Goal: Task Accomplishment & Management: Use online tool/utility

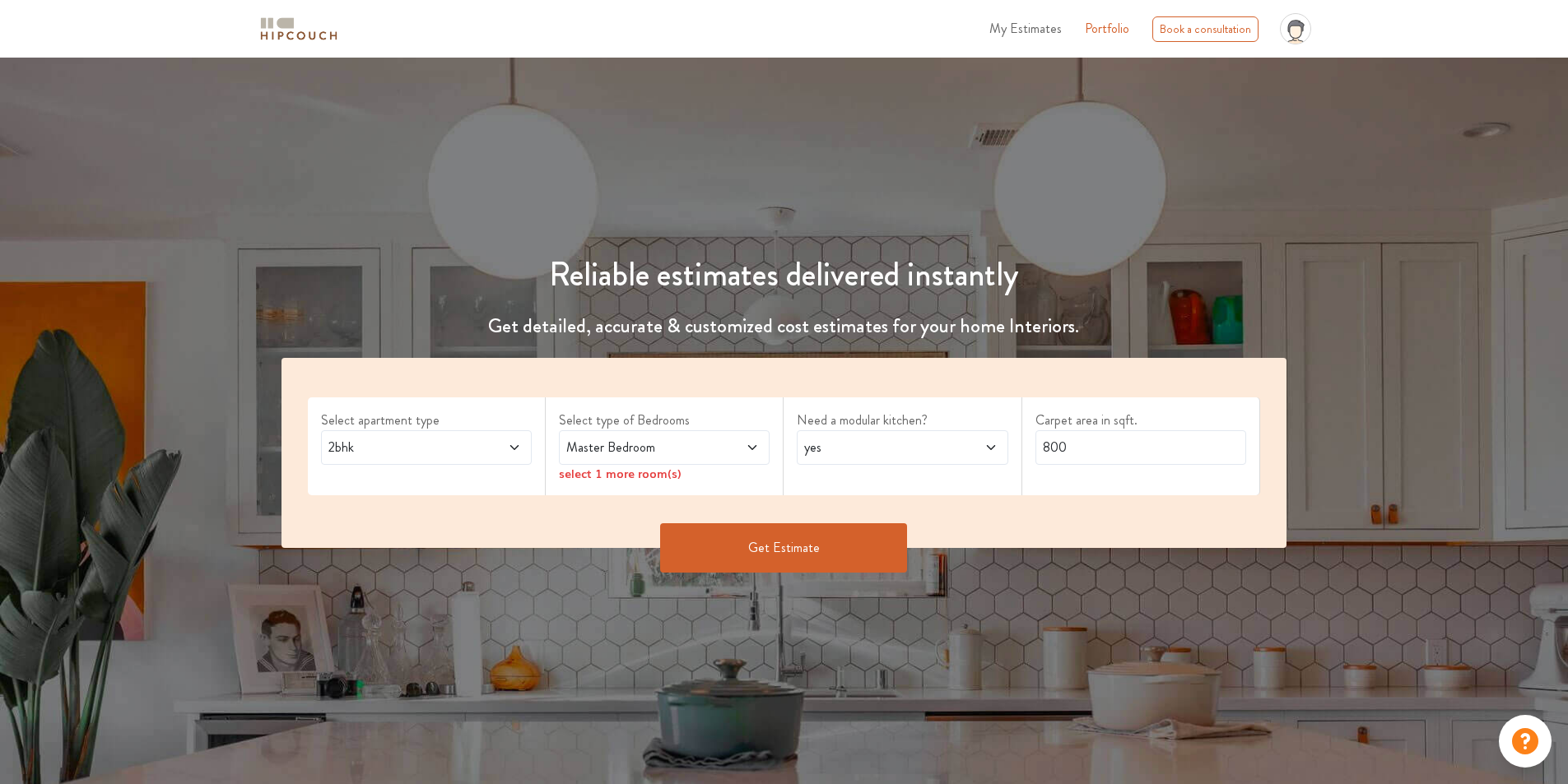
click at [436, 454] on span "2bhk" at bounding box center [398, 447] width 147 height 20
click at [1025, 28] on span "My Estimates" at bounding box center [1025, 28] width 72 height 19
click at [438, 461] on div "2bhk" at bounding box center [426, 447] width 211 height 34
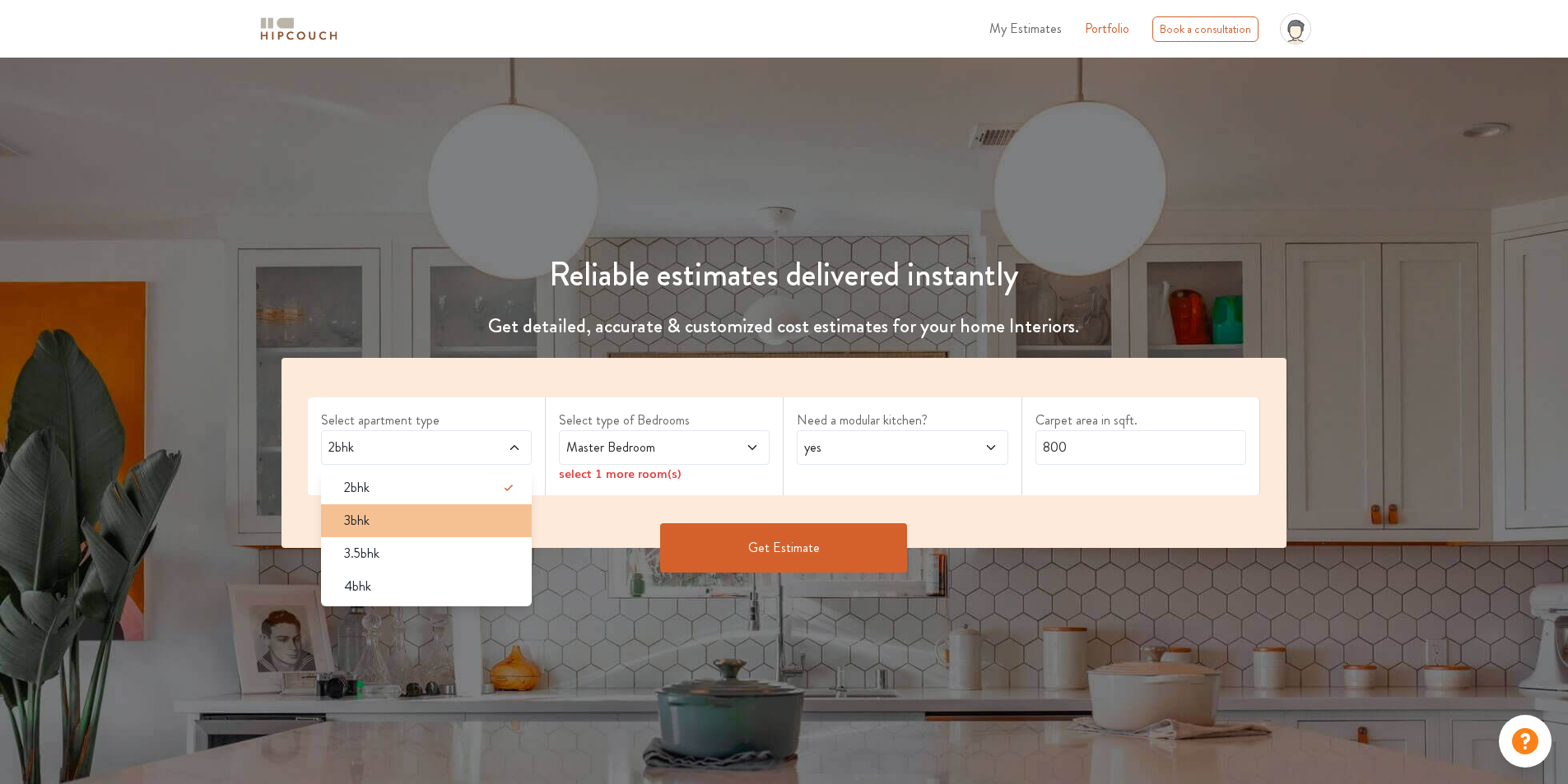
click at [425, 530] on div "3bhk" at bounding box center [432, 520] width 201 height 20
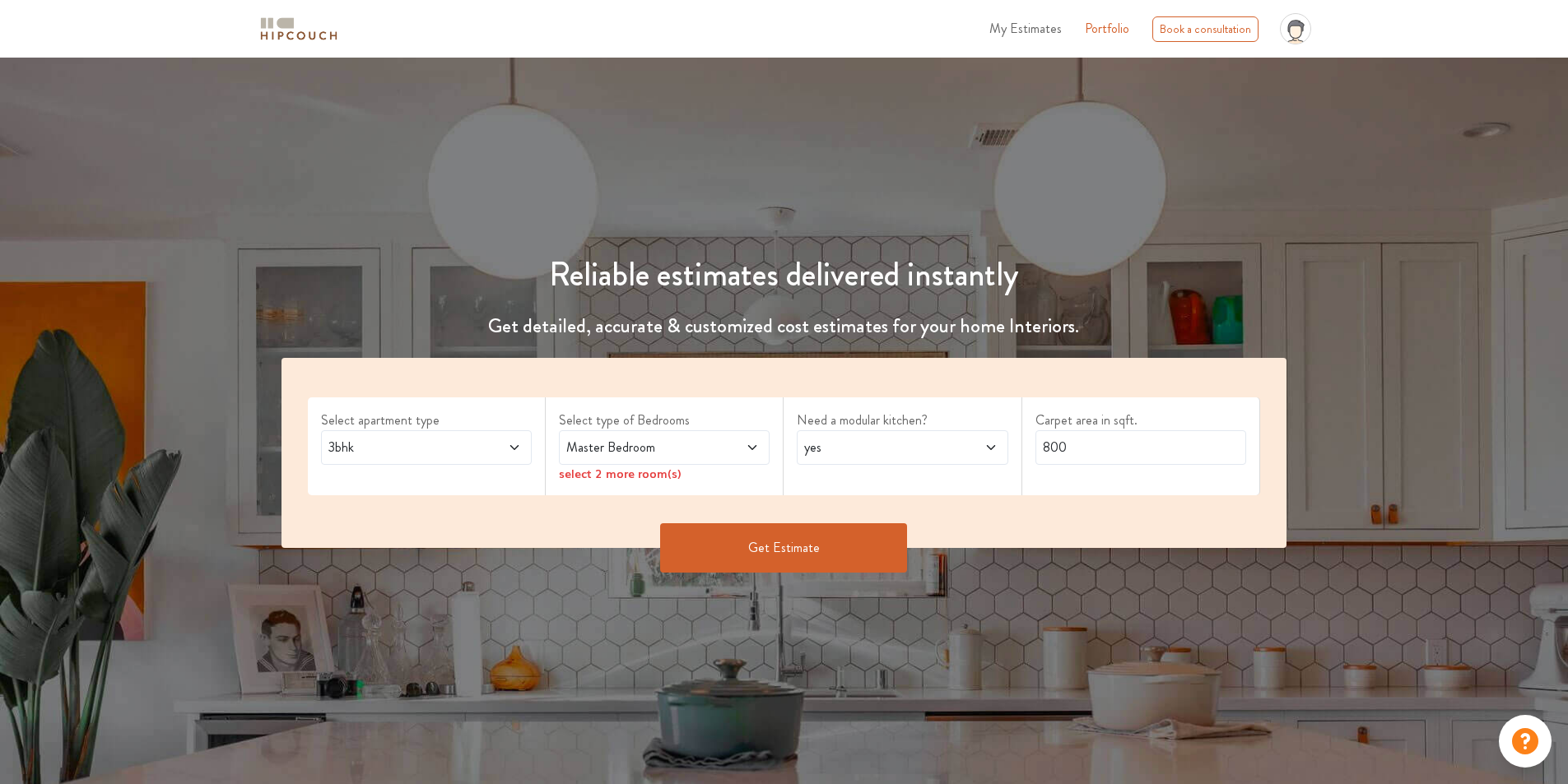
click at [720, 453] on span at bounding box center [735, 447] width 49 height 20
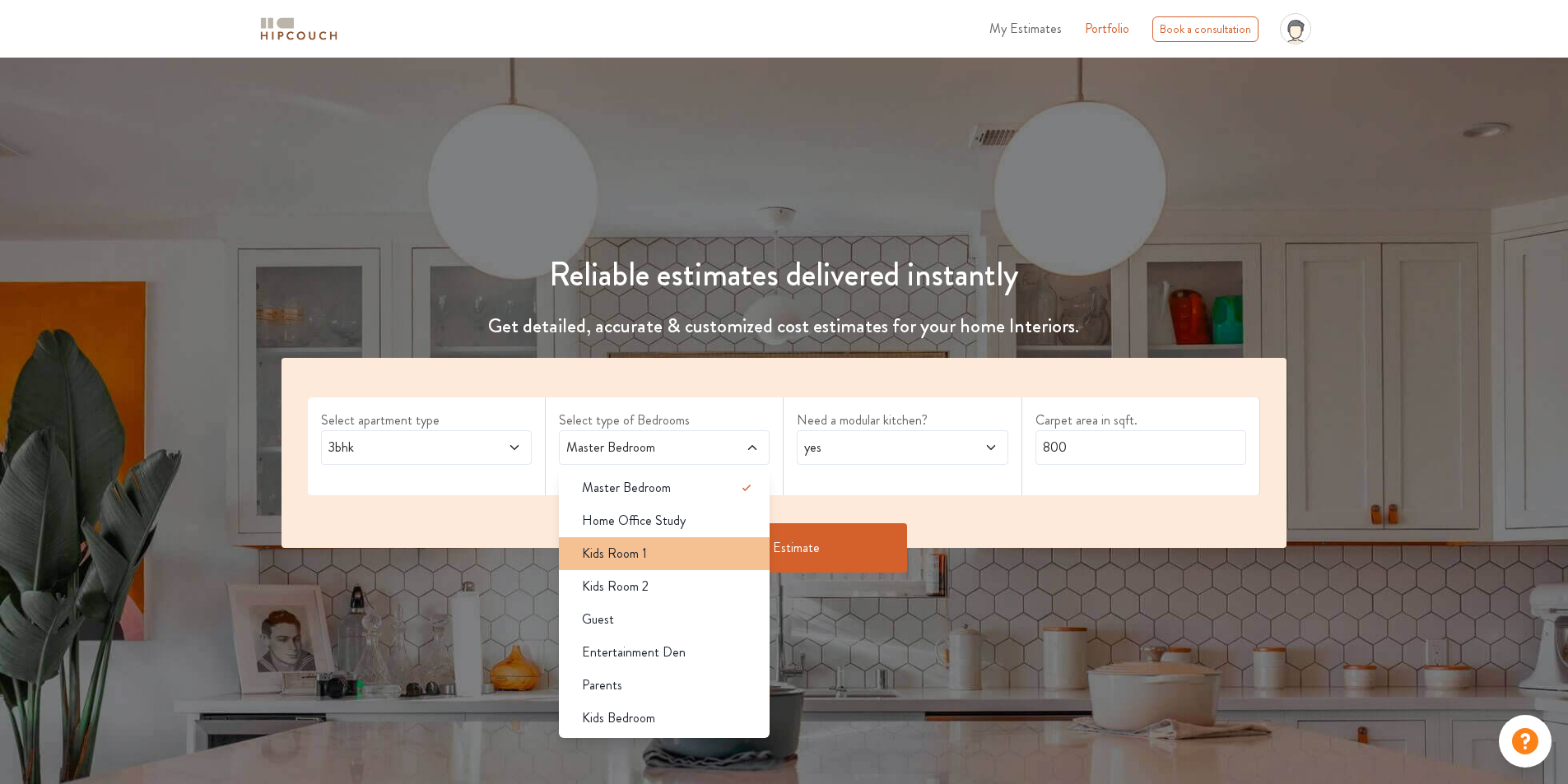
scroll to position [329, 0]
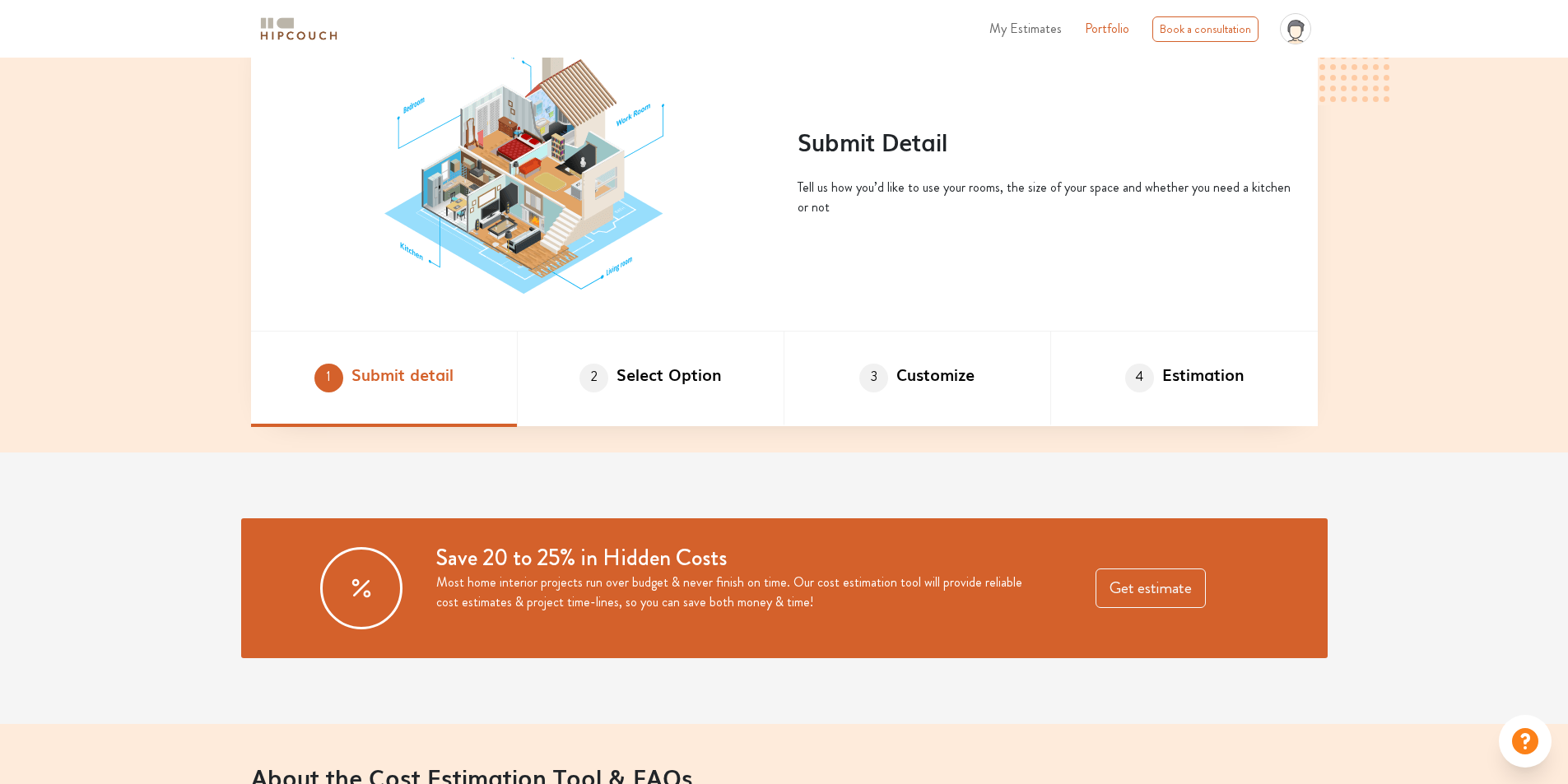
scroll to position [987, 0]
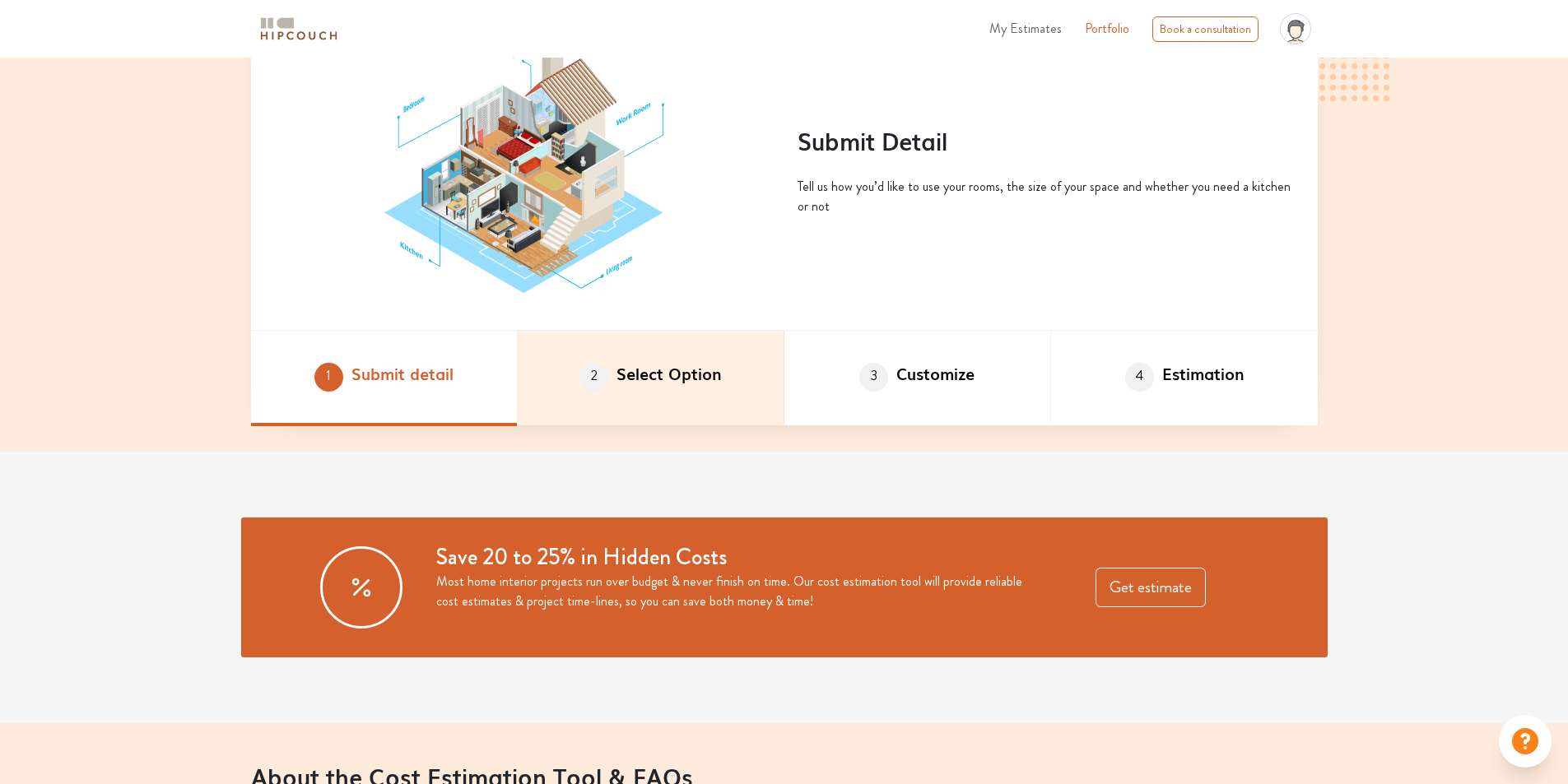
click at [742, 406] on li "2 Select Option" at bounding box center [651, 378] width 267 height 96
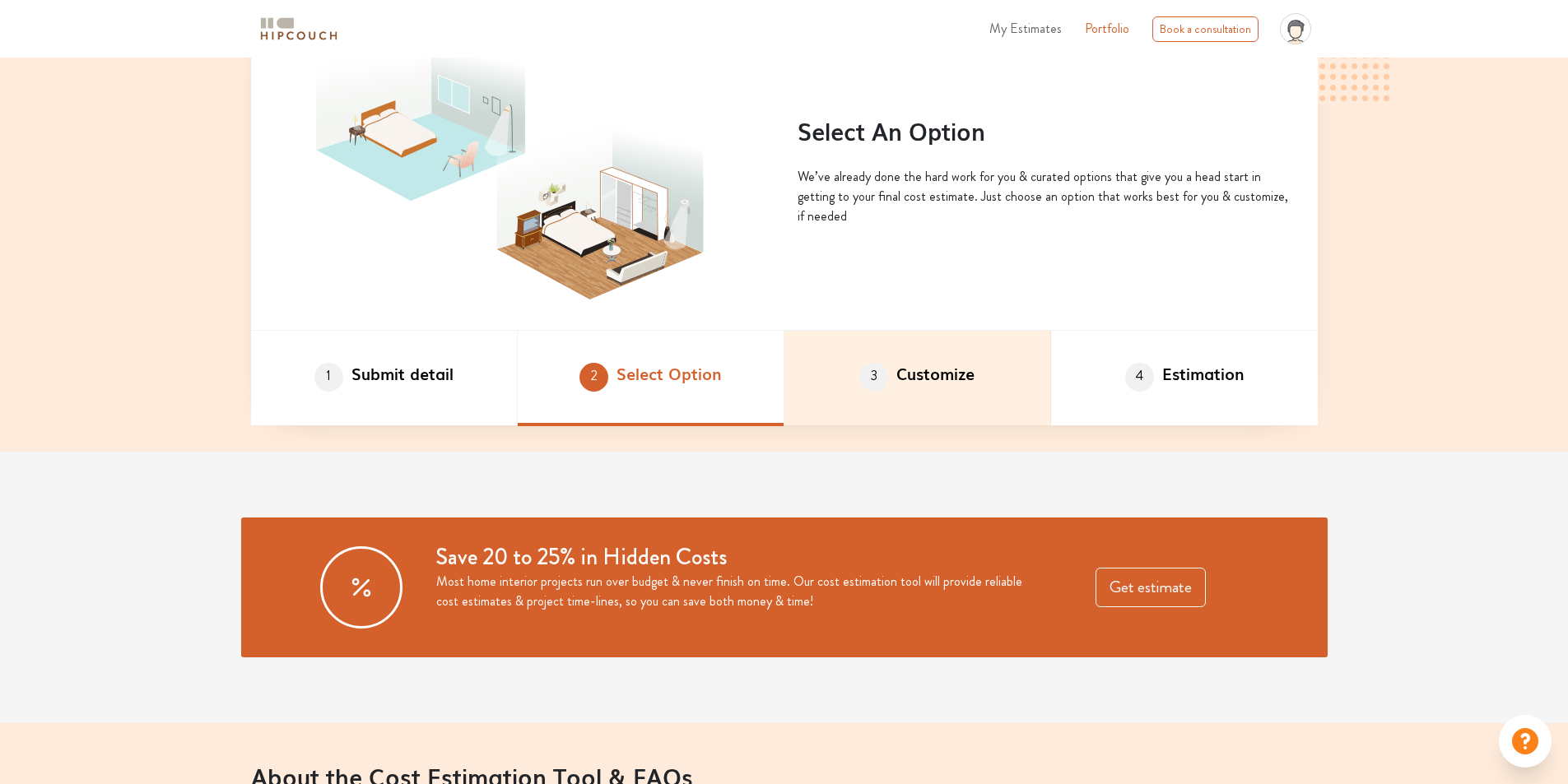
click at [863, 376] on span "3" at bounding box center [874, 377] width 28 height 28
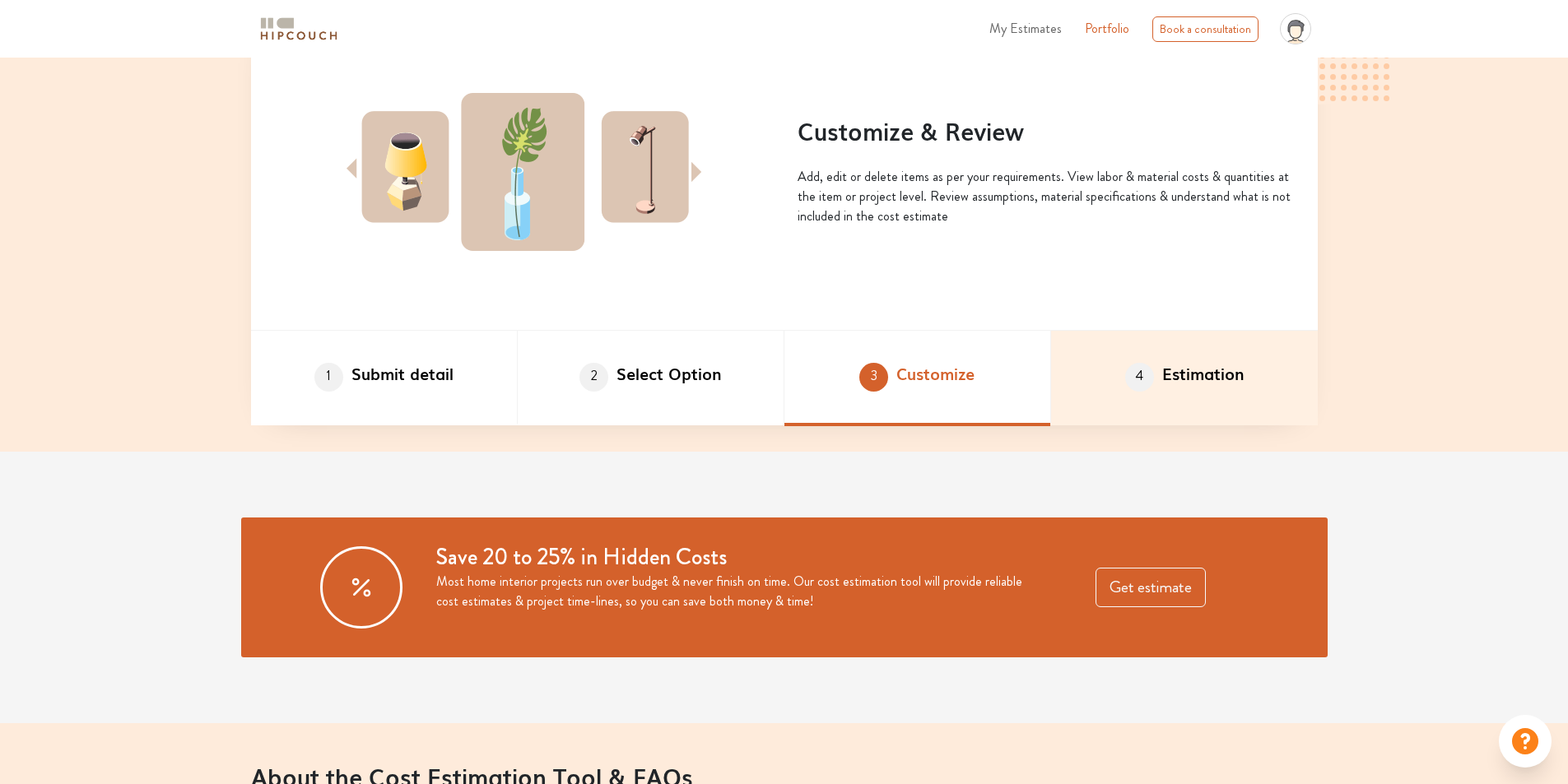
click at [1191, 398] on li "4 Estimation" at bounding box center [1184, 378] width 267 height 96
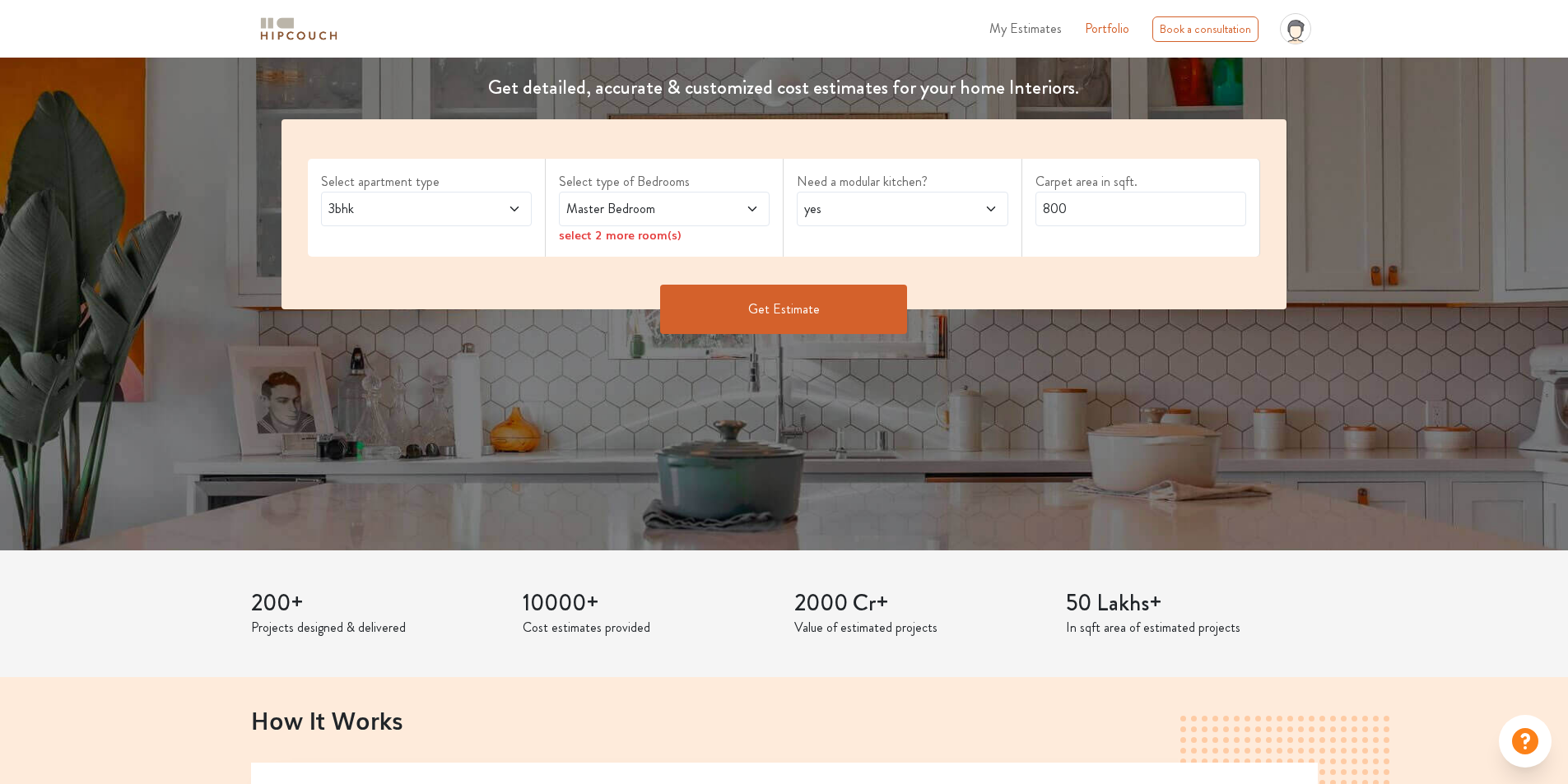
scroll to position [82, 0]
